Goal: Information Seeking & Learning: Understand process/instructions

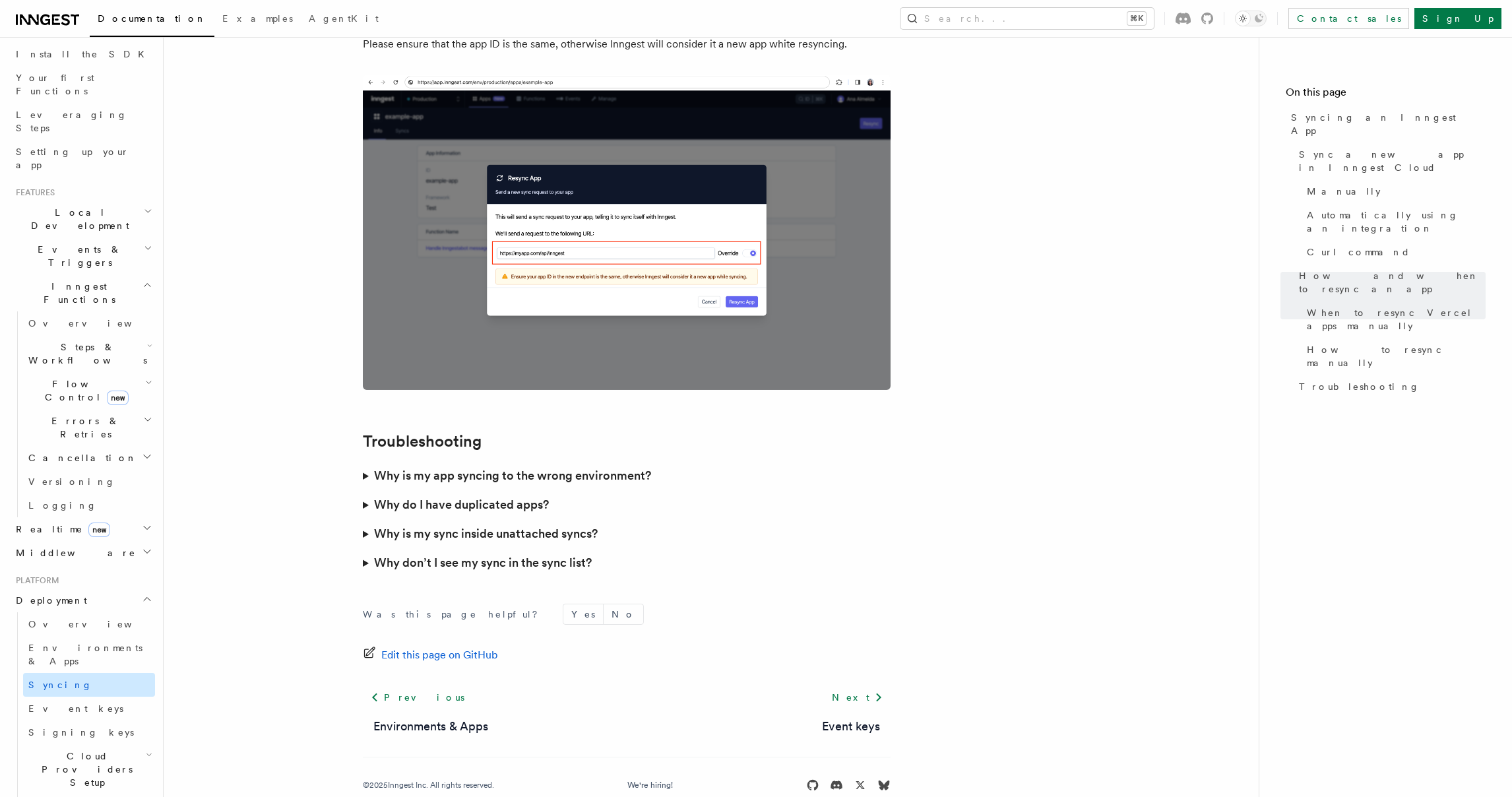
scroll to position [148, 0]
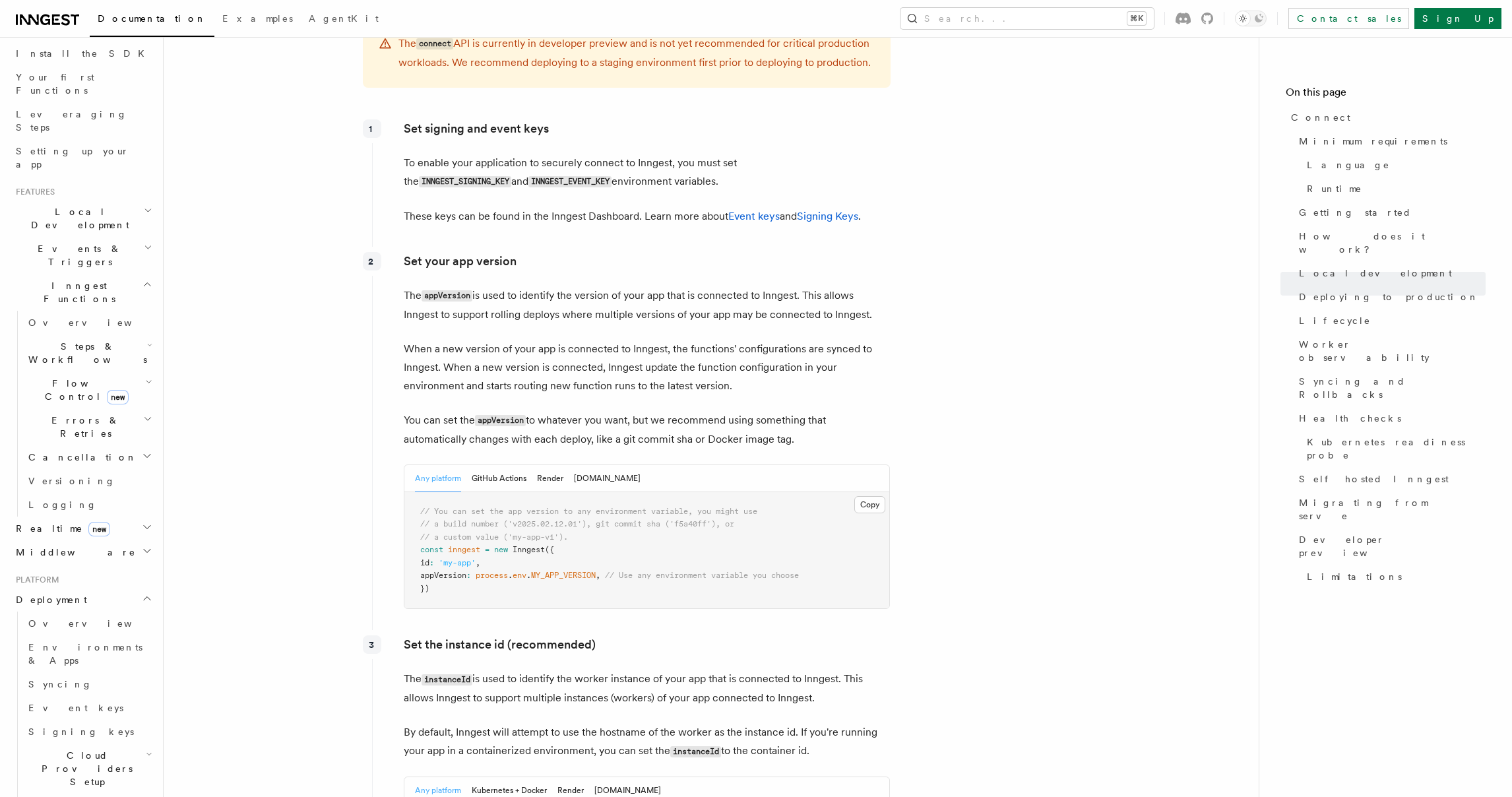
scroll to position [1922, 0]
click at [64, 618] on span "Overview" at bounding box center [96, 623] width 136 height 11
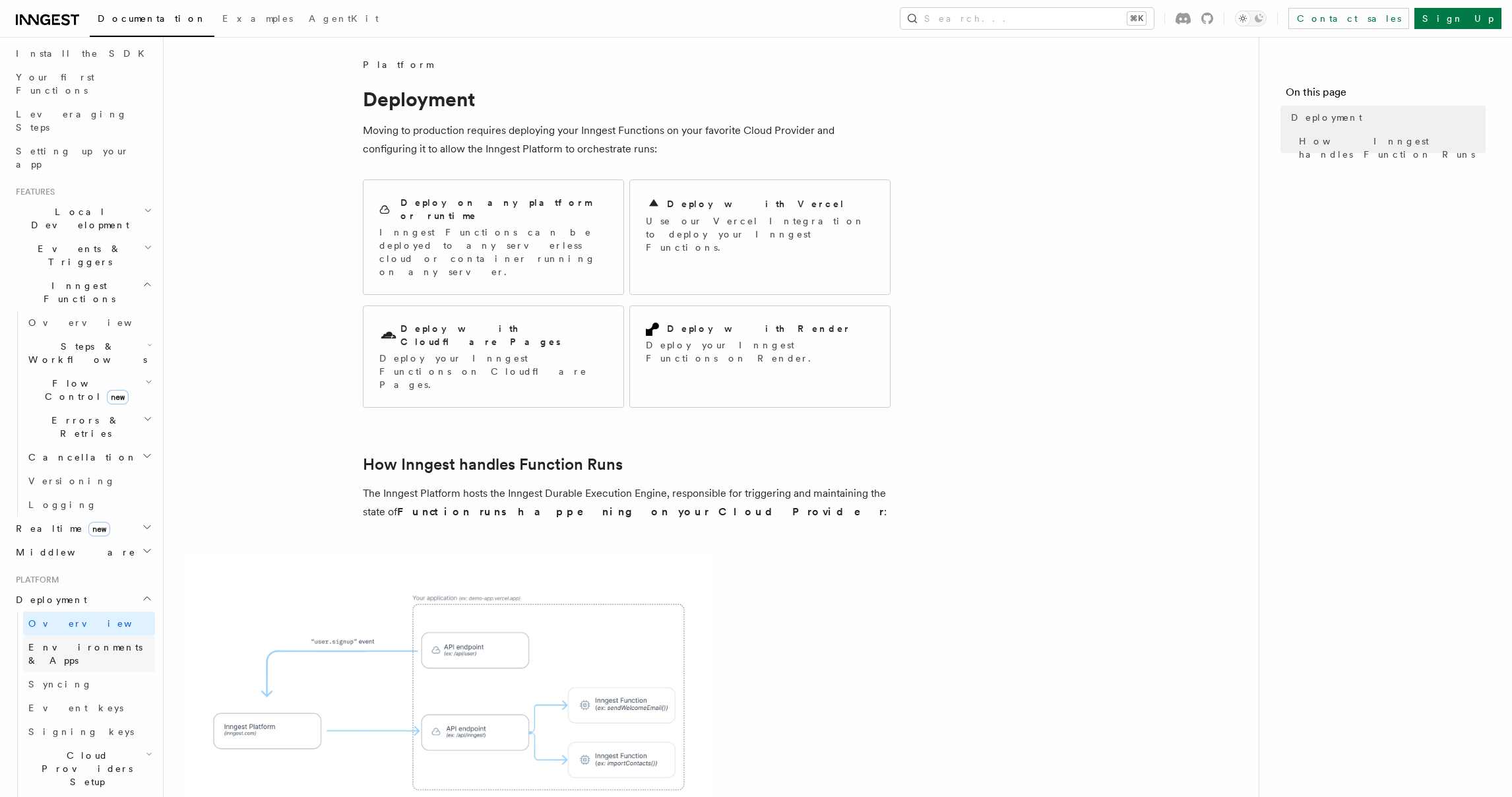
click at [47, 636] on link "Environments & Apps" at bounding box center [89, 654] width 132 height 37
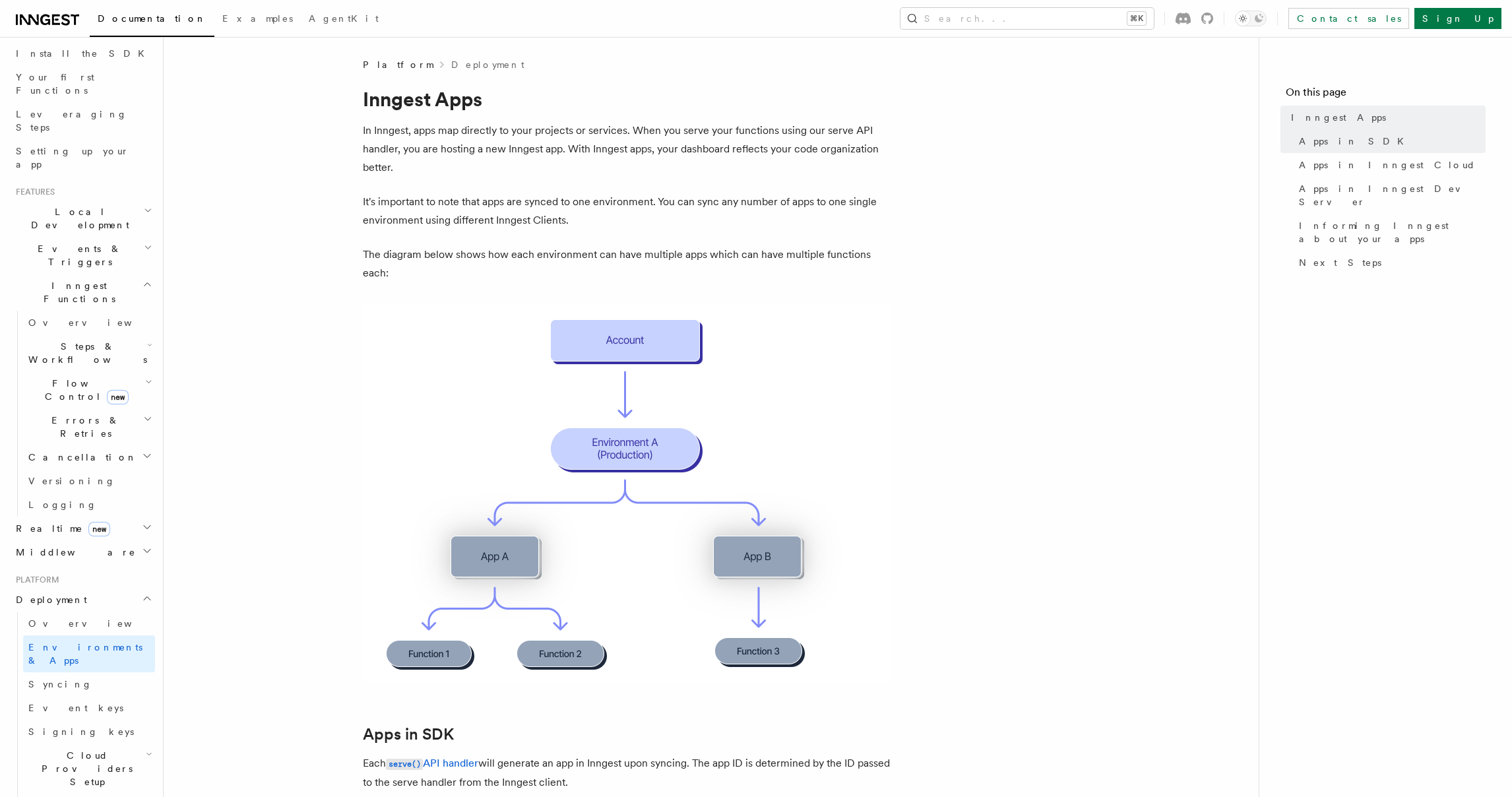
click at [60, 19] on icon at bounding box center [47, 19] width 64 height 16
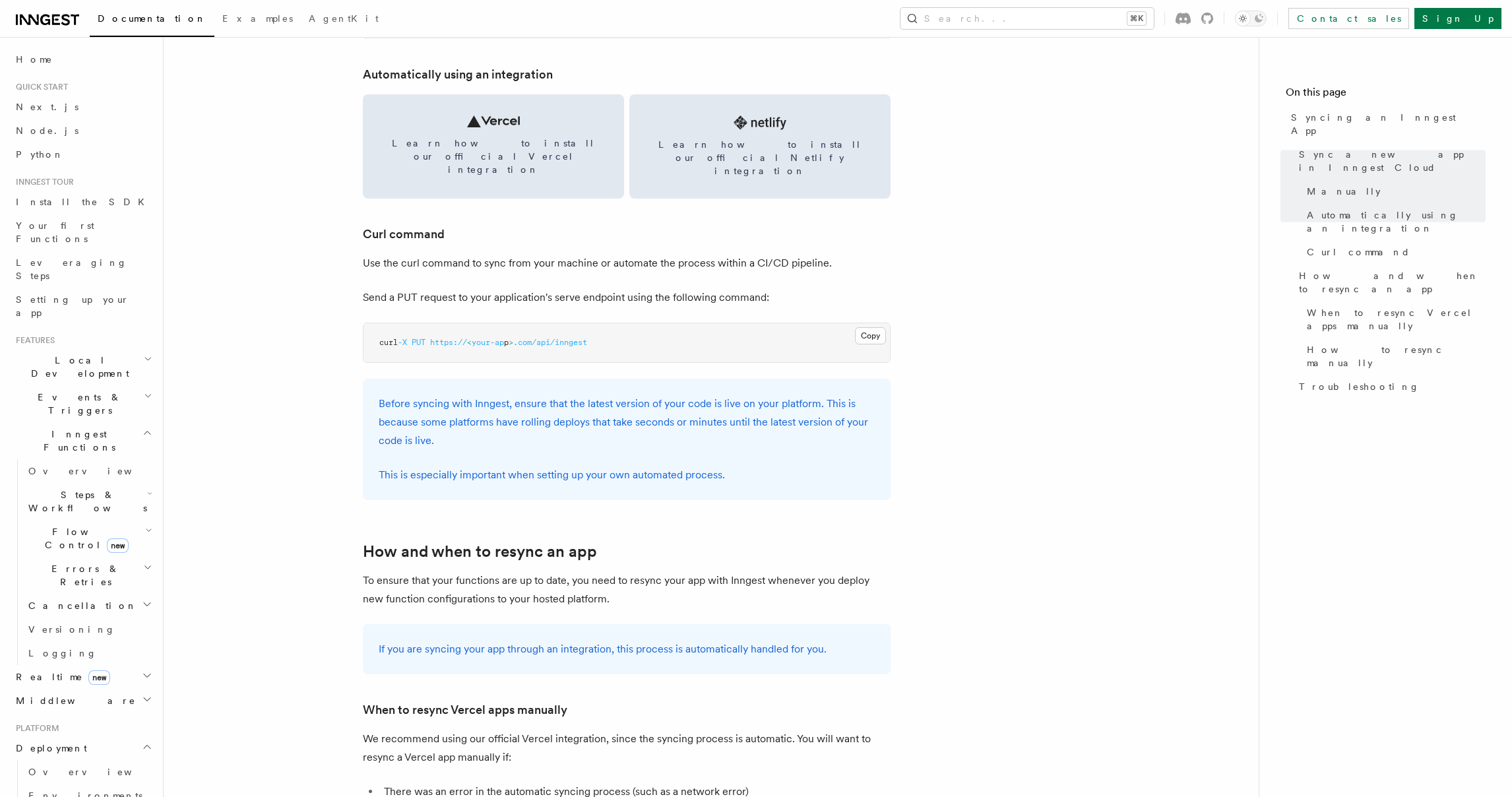
scroll to position [1832, 0]
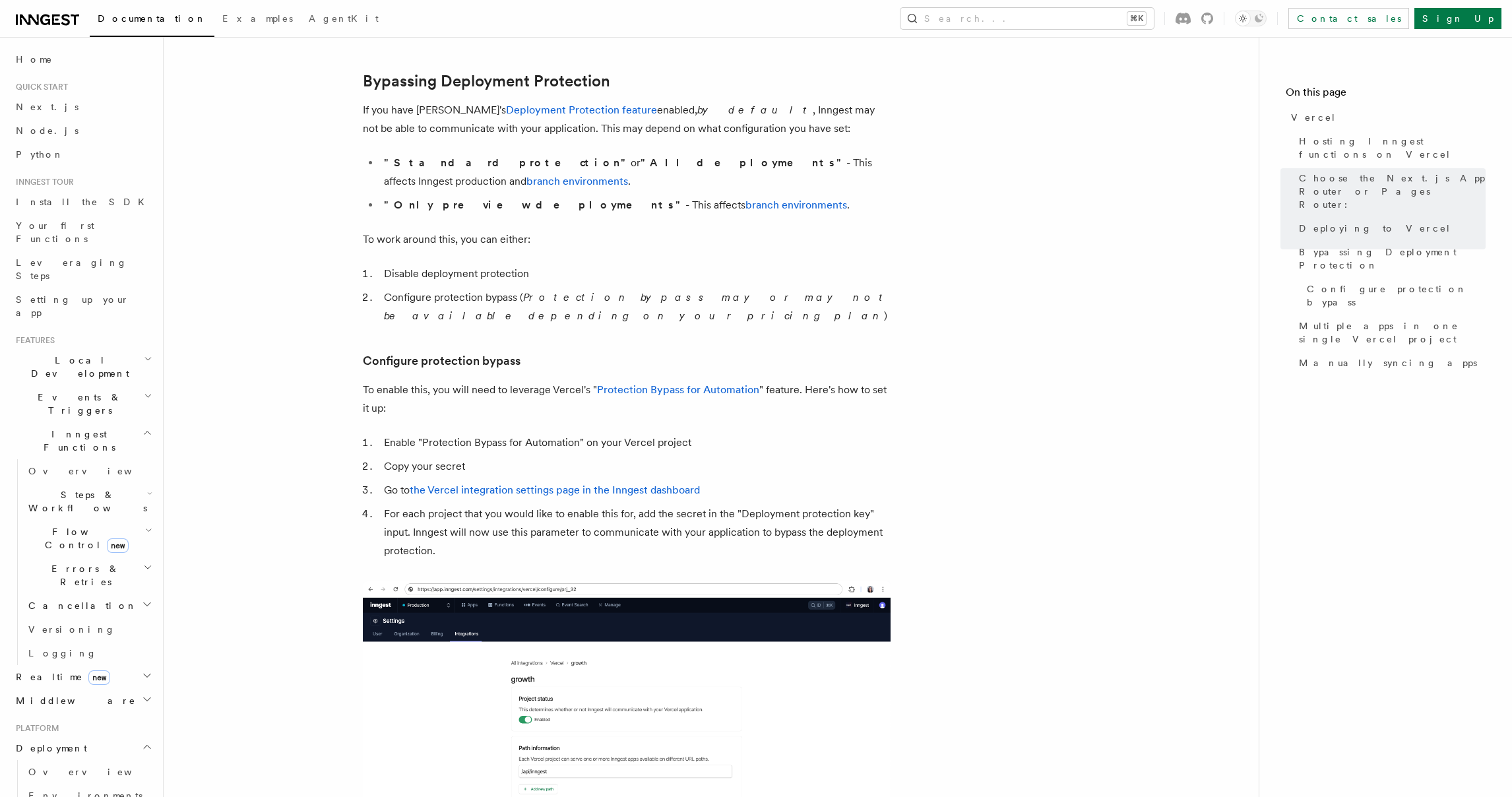
scroll to position [975, 0]
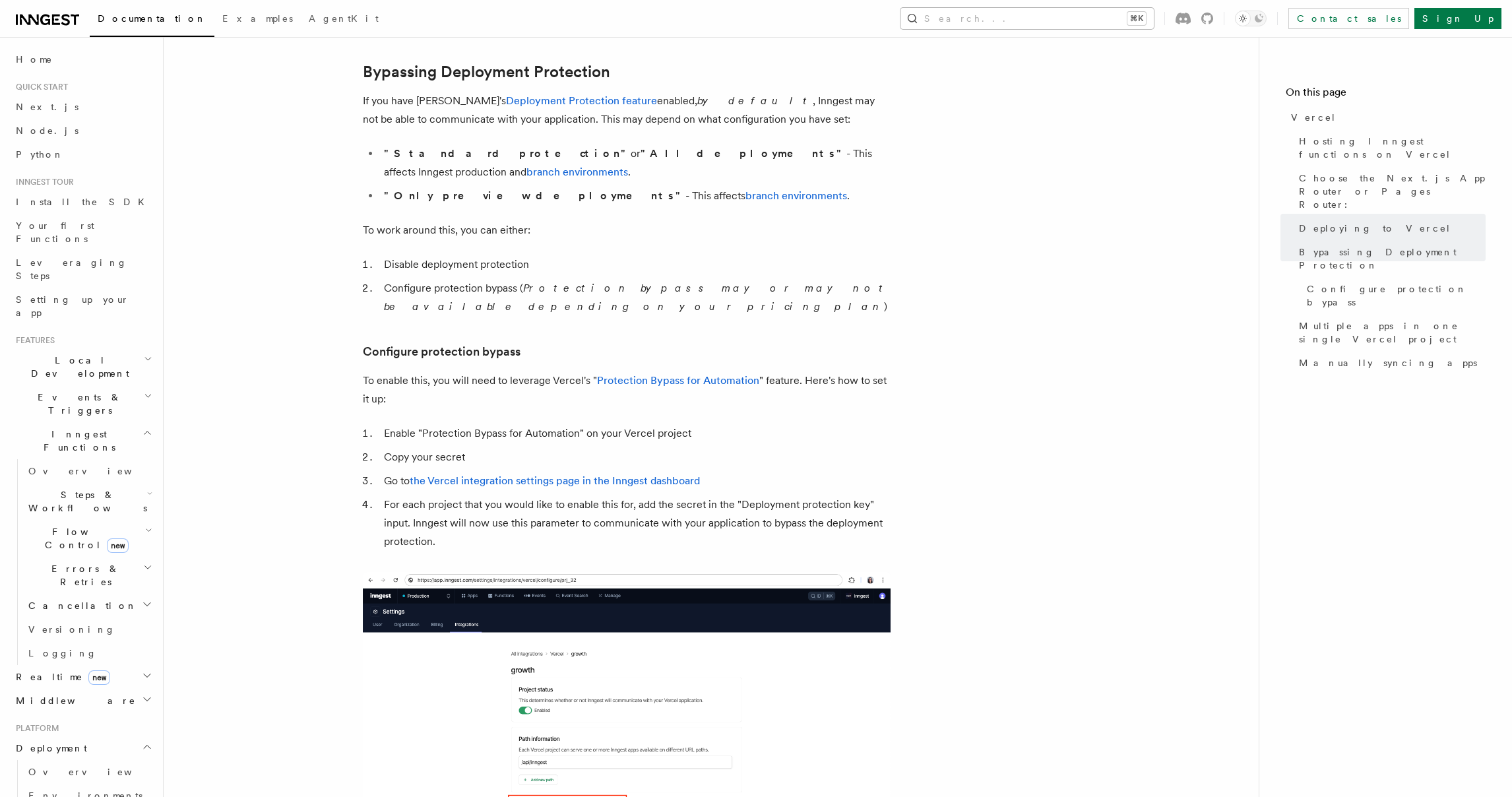
click at [1071, 25] on button "Search... ⌘K" at bounding box center [1027, 18] width 253 height 21
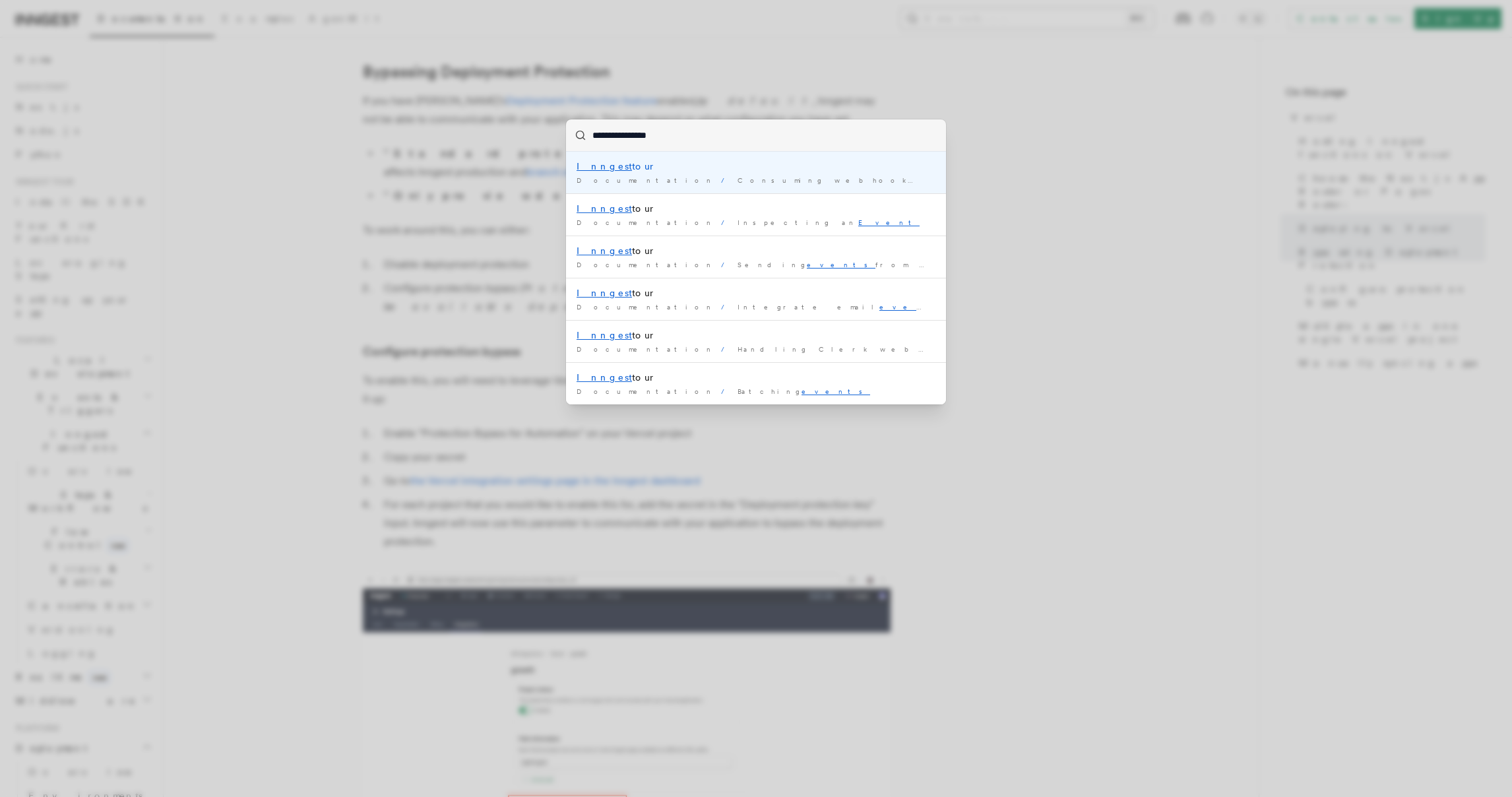
type input "**********"
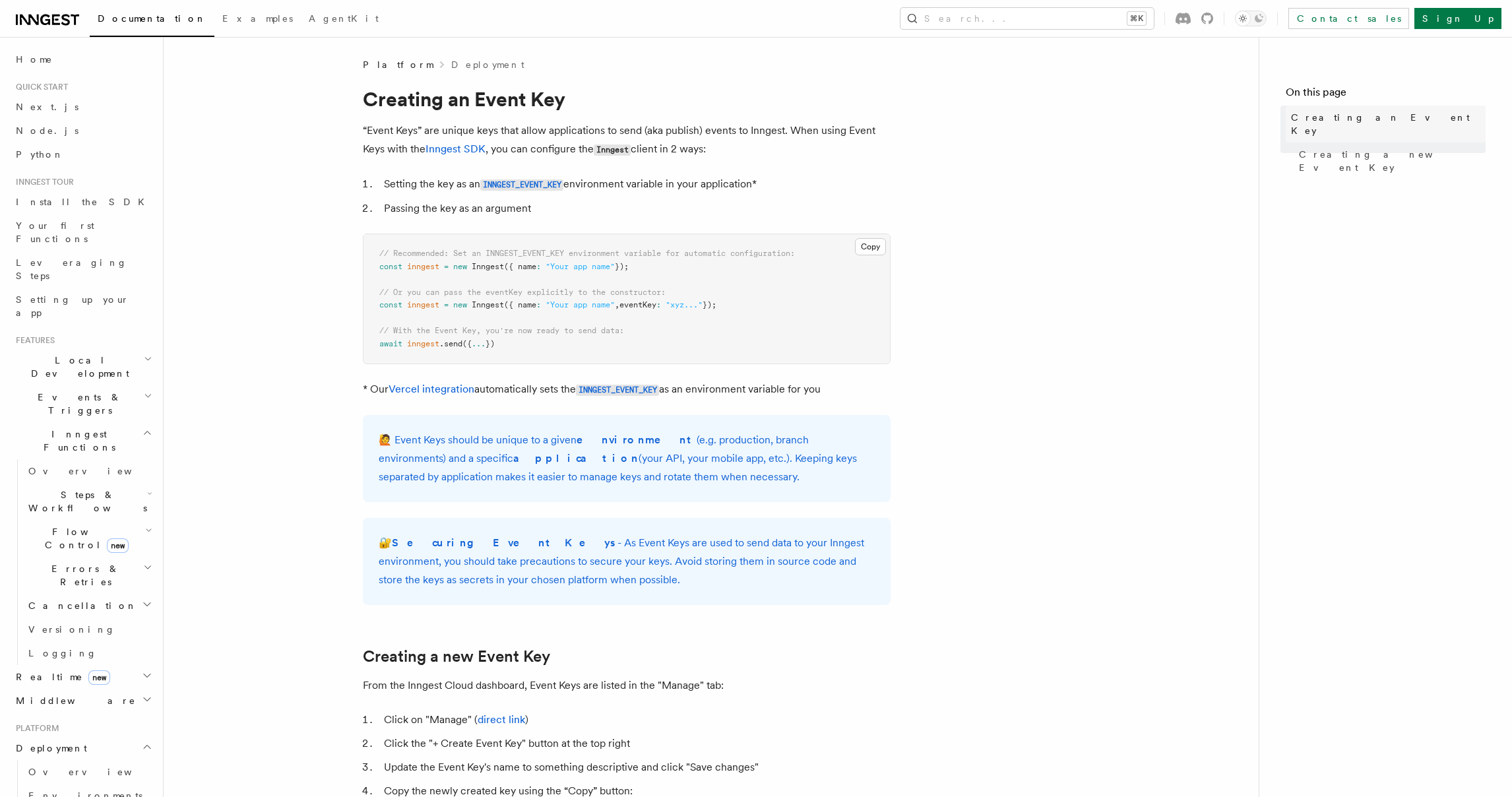
click at [1336, 116] on span "Creating an Event Key" at bounding box center [1388, 124] width 195 height 26
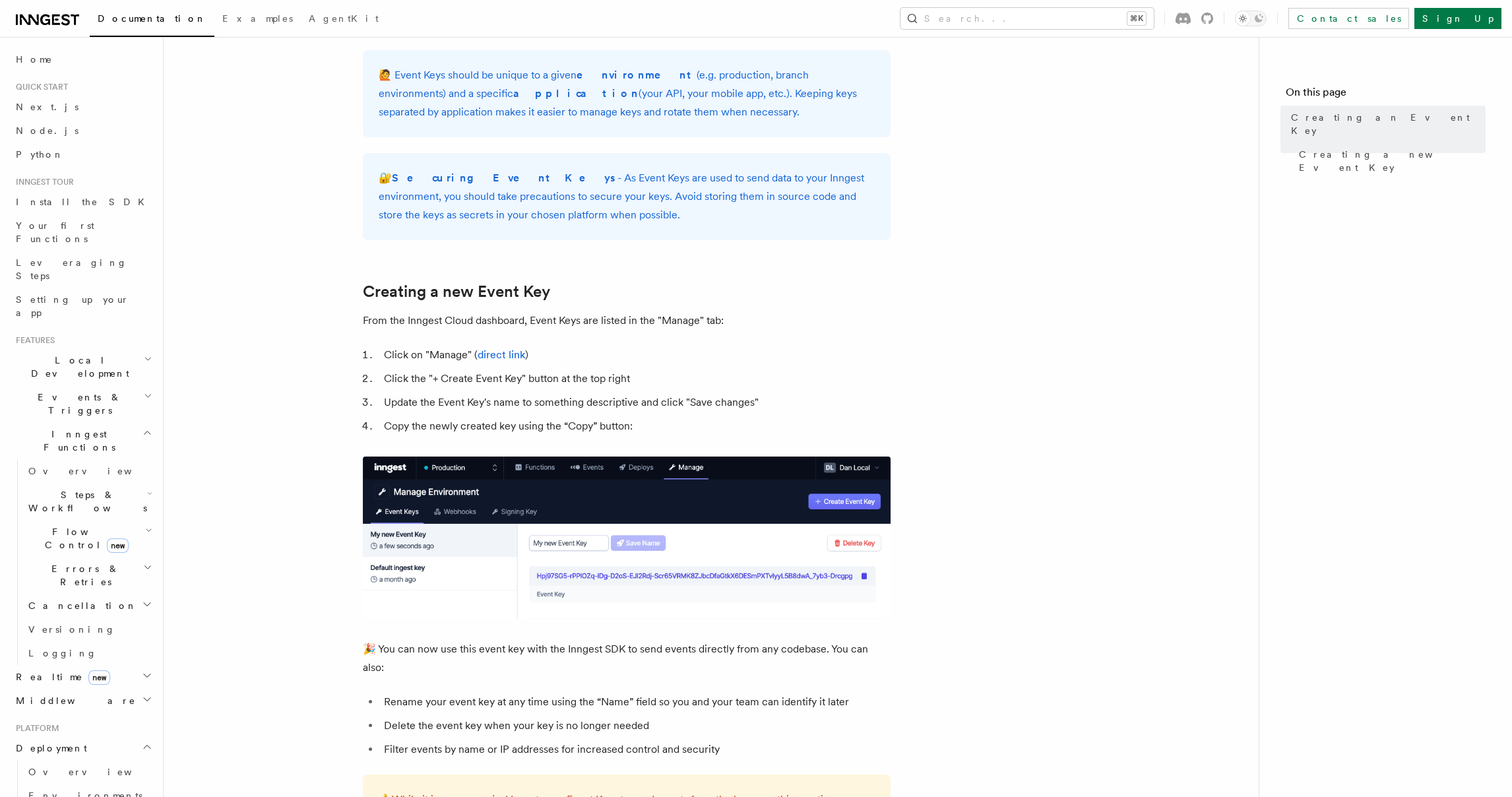
scroll to position [368, 0]
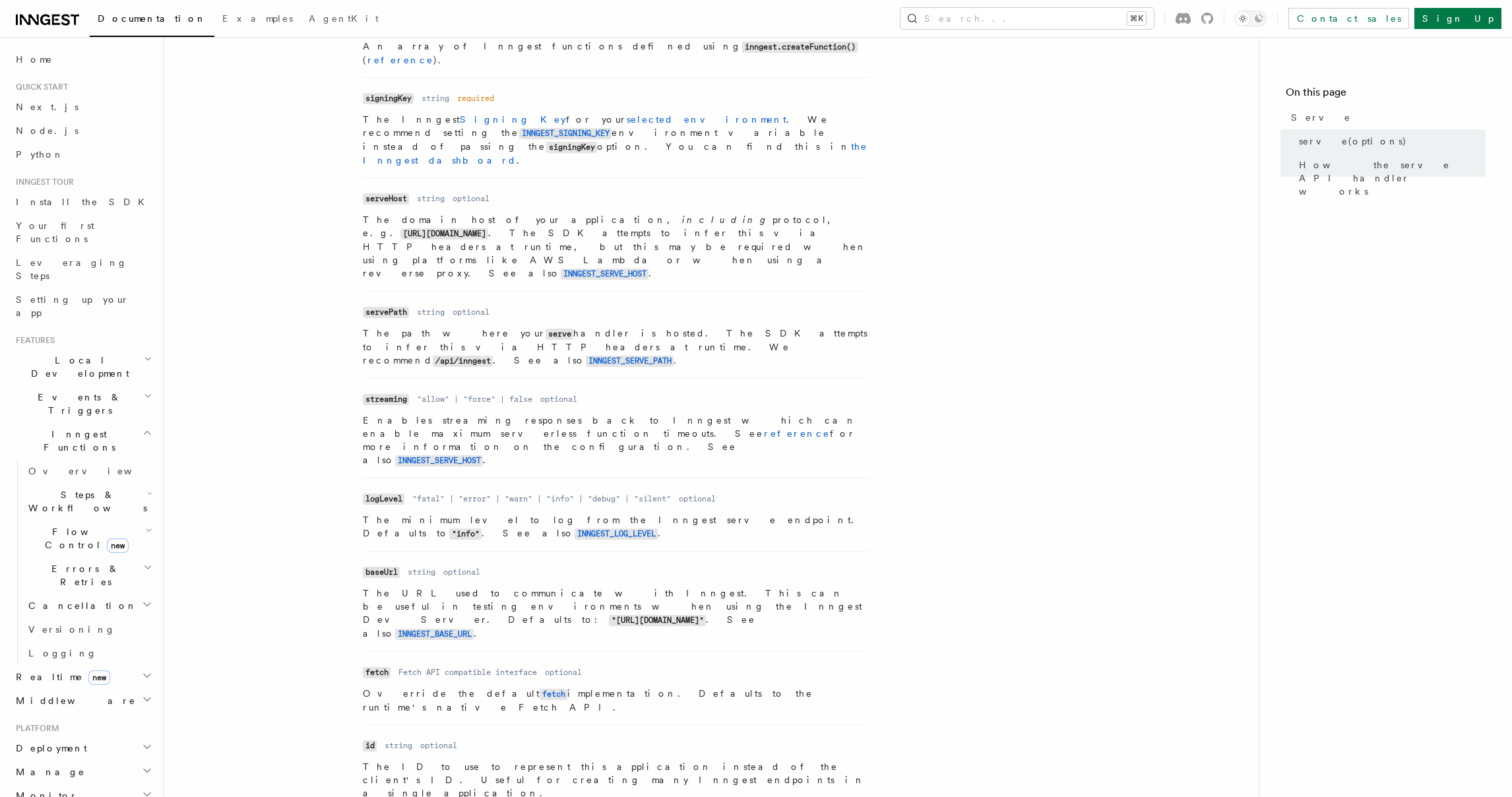
scroll to position [641, 0]
